Goal: Register for event/course

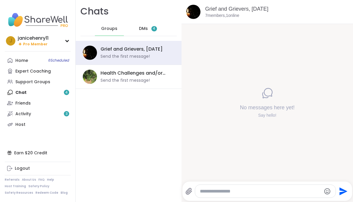
click at [22, 99] on link "Friends" at bounding box center [38, 103] width 66 height 11
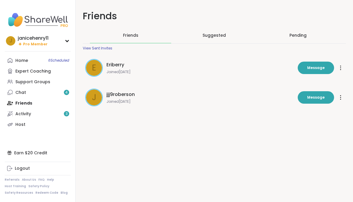
click at [331, 101] on button "Message" at bounding box center [316, 97] width 36 height 12
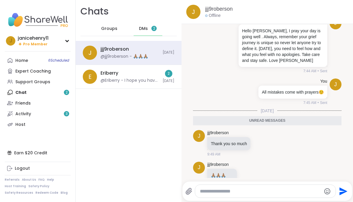
scroll to position [70, 0]
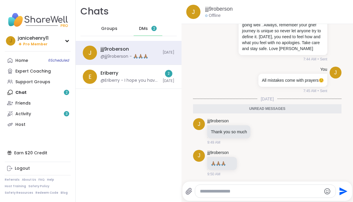
click at [294, 190] on textarea "Type your message" at bounding box center [260, 191] width 121 height 6
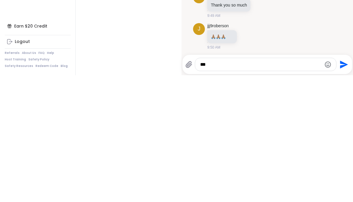
type textarea "**"
click at [214, 188] on textarea "*********" at bounding box center [260, 191] width 121 height 6
type textarea "**********"
click at [346, 186] on icon "Send" at bounding box center [343, 190] width 9 height 9
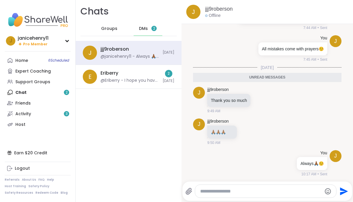
scroll to position [88, 0]
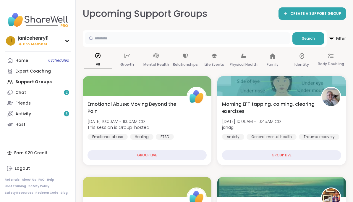
click at [235, 35] on input "text" at bounding box center [187, 38] width 205 height 12
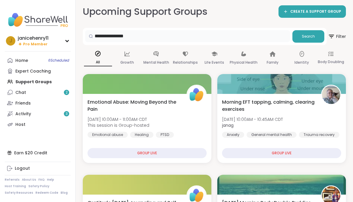
type input "**********"
click at [313, 35] on span "Search" at bounding box center [308, 36] width 13 height 5
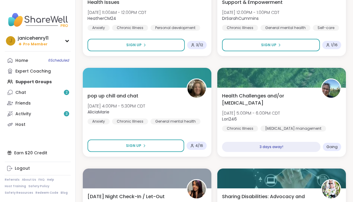
scroll to position [310, 0]
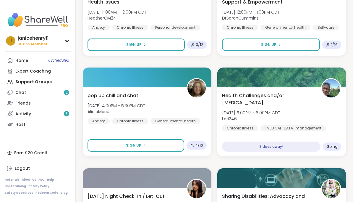
click at [291, 110] on div "Health Challenges and/or Chronic Pain Mon, Oct 13 | 5:00PM - 6:00PM CDT Lori246…" at bounding box center [281, 115] width 119 height 47
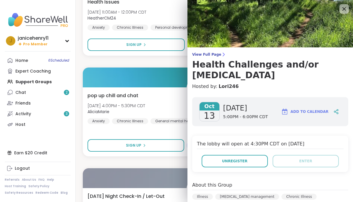
scroll to position [0, 0]
click at [347, 6] on icon at bounding box center [344, 8] width 7 height 7
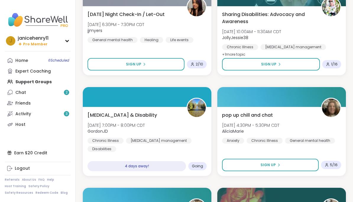
scroll to position [492, 0]
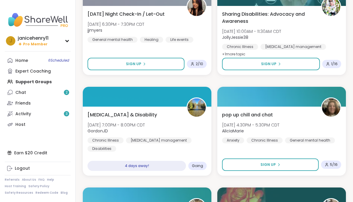
click at [146, 137] on div "Chronic pain management" at bounding box center [159, 140] width 66 height 6
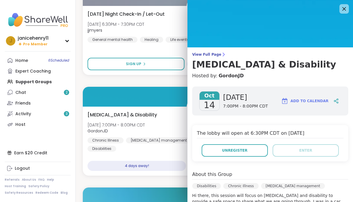
scroll to position [7, 0]
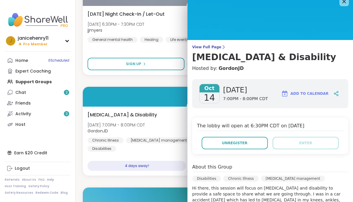
click at [343, 2] on icon at bounding box center [344, 1] width 7 height 7
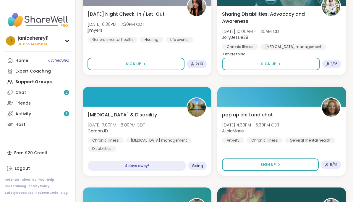
click at [311, 130] on div "pop up chill and chat Wed, Oct 15 | 4:30PM - 5:30PM CDT AliciaMarie Anxiety Chr…" at bounding box center [281, 127] width 119 height 32
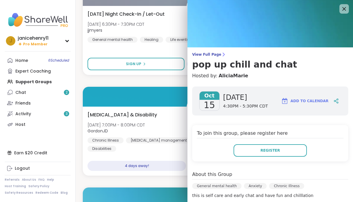
scroll to position [0, 0]
click at [344, 9] on icon at bounding box center [344, 9] width 4 height 4
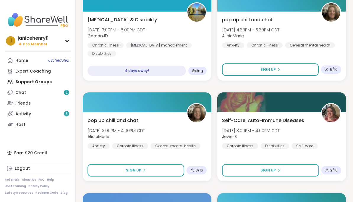
scroll to position [586, 0]
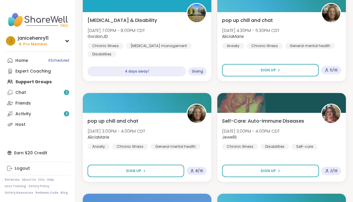
click at [279, 29] on span "Wed, Oct 15 | 4:30PM - 5:30PM CDT" at bounding box center [250, 31] width 57 height 6
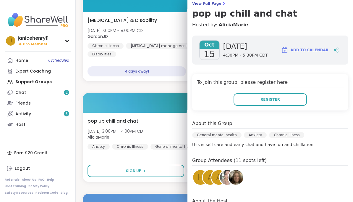
scroll to position [53, 0]
